Goal: Transaction & Acquisition: Purchase product/service

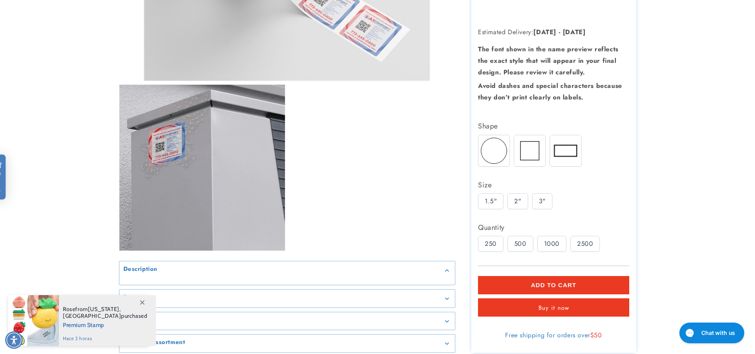
click at [525, 135] on img at bounding box center [530, 150] width 31 height 31
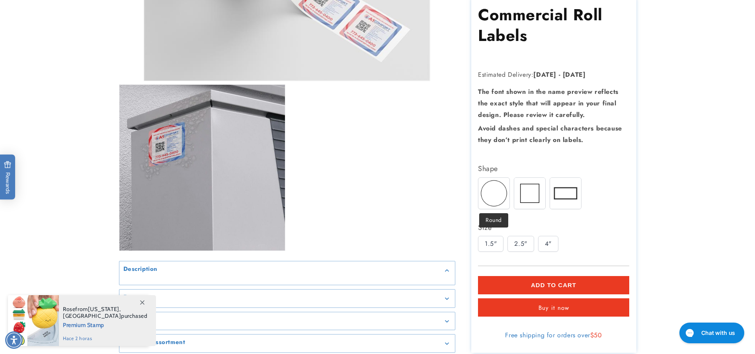
scroll to position [299, 0]
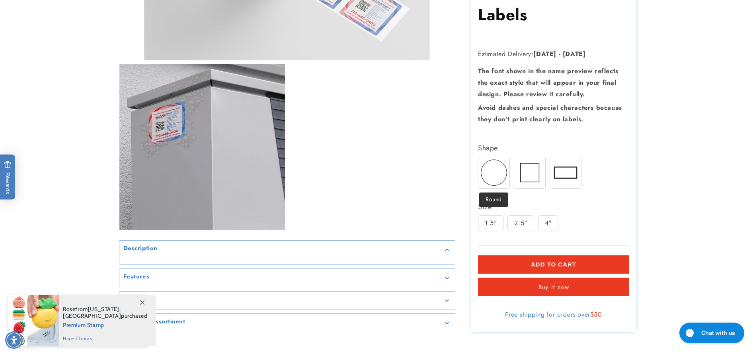
click at [501, 170] on img at bounding box center [494, 172] width 31 height 31
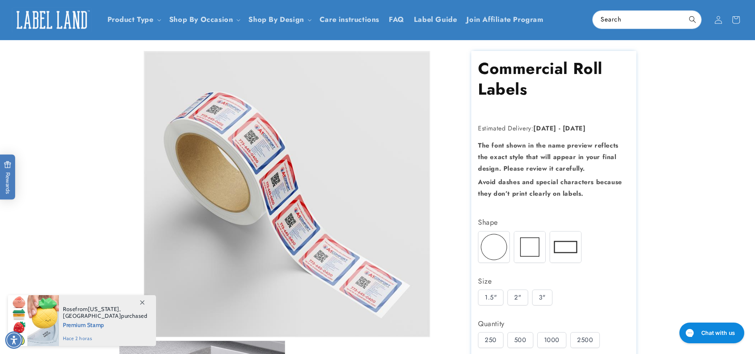
scroll to position [0, 0]
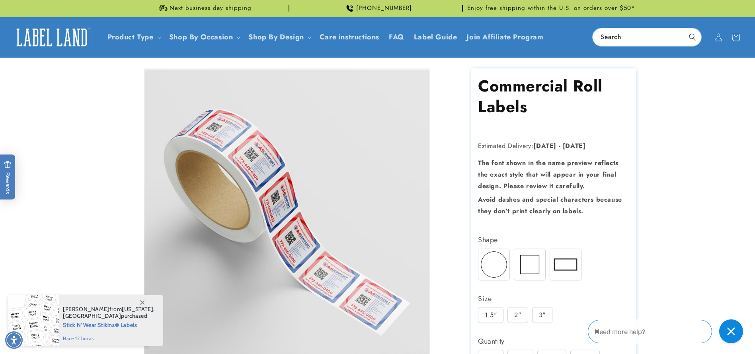
click at [522, 265] on img at bounding box center [530, 264] width 31 height 31
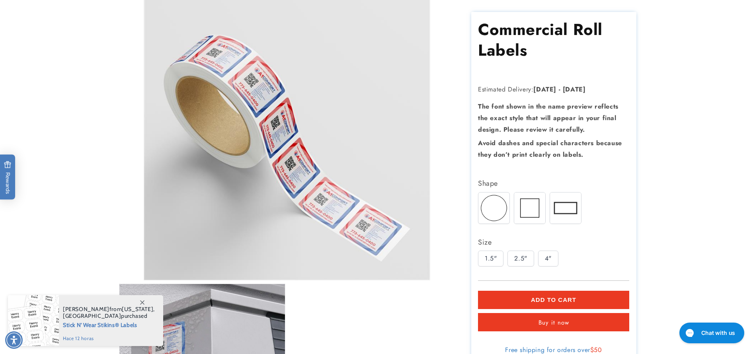
scroll to position [119, 0]
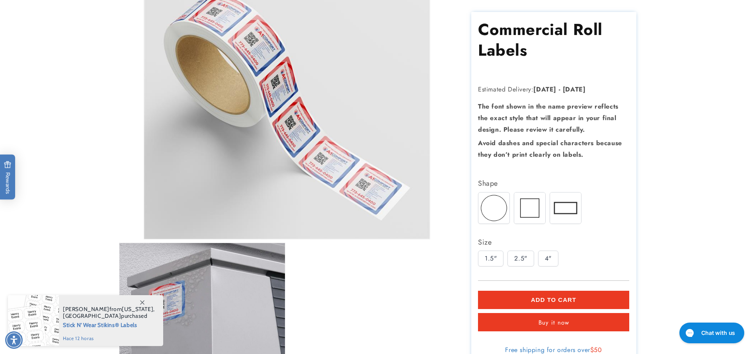
click at [514, 258] on div "2.5"" at bounding box center [521, 259] width 26 height 16
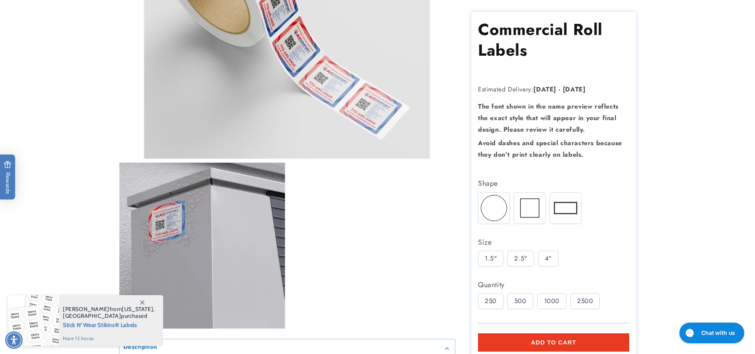
scroll to position [299, 0]
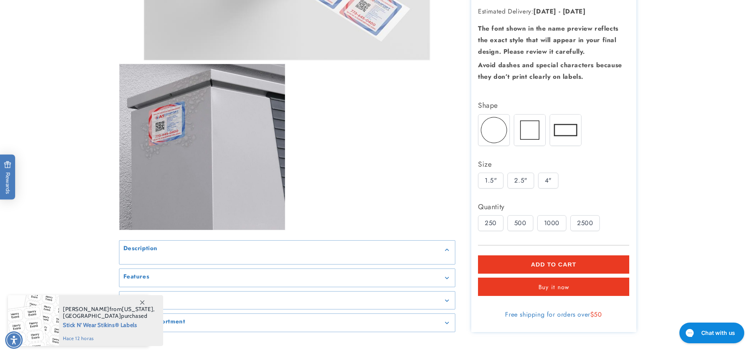
click at [505, 222] on div "250 500 1000 2500" at bounding box center [555, 225] width 155 height 20
click at [524, 221] on div "500" at bounding box center [521, 223] width 26 height 16
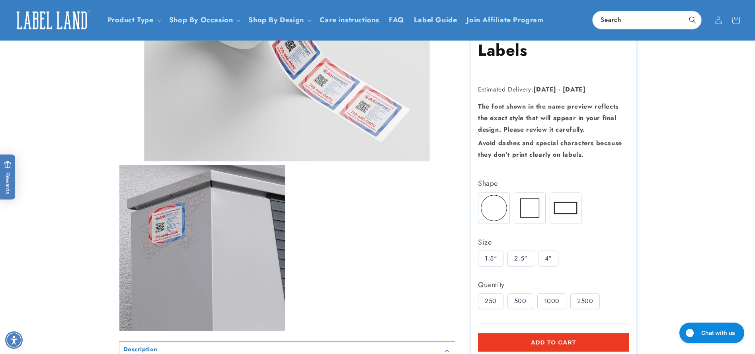
scroll to position [119, 0]
